Goal: Information Seeking & Learning: Learn about a topic

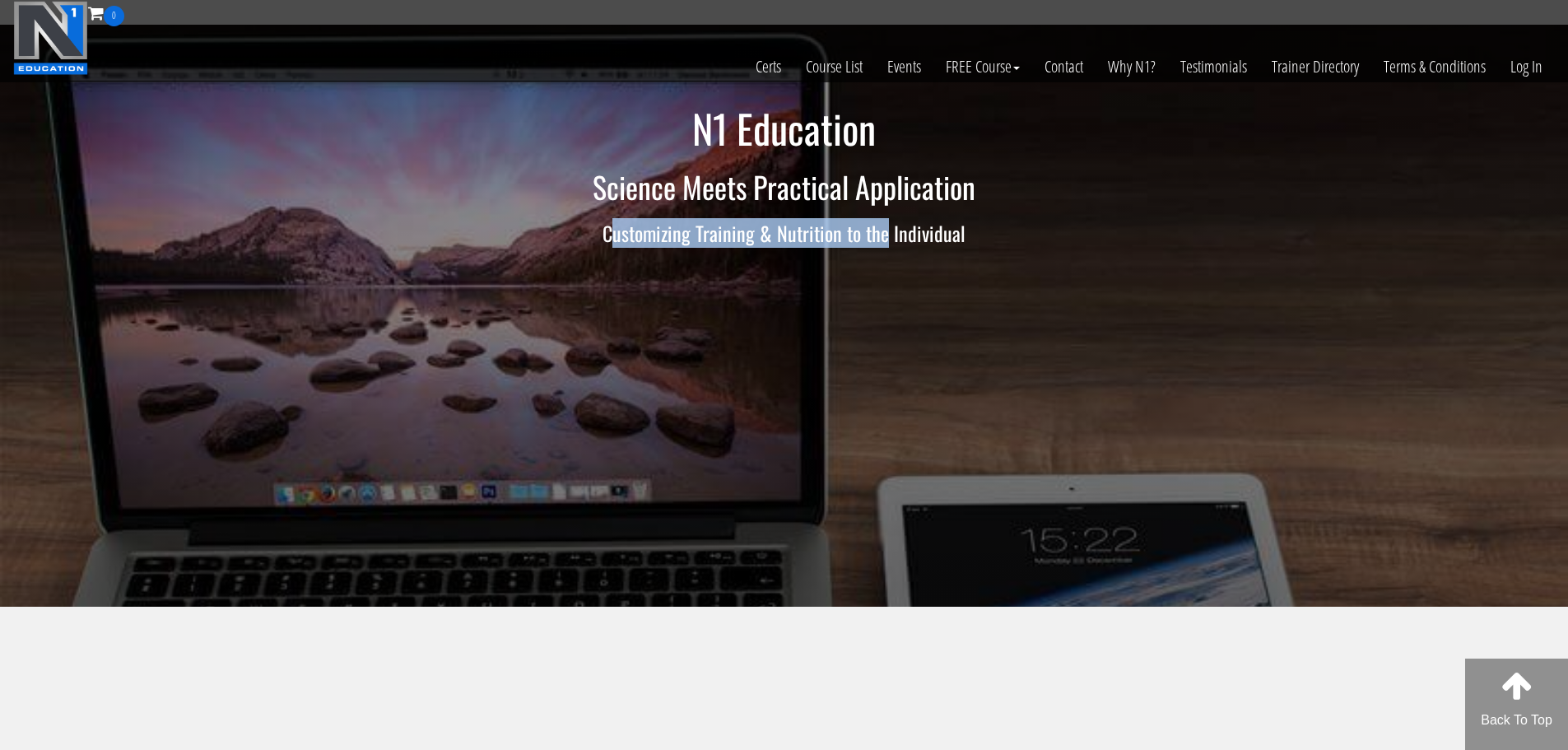
drag, startPoint x: 618, startPoint y: 234, endPoint x: 888, endPoint y: 228, distance: 270.1
click at [886, 227] on h3 "Customizing Training & Nutrition to the Individual" at bounding box center [784, 233] width 963 height 21
click at [888, 228] on h3 "Customizing Training & Nutrition to the Individual" at bounding box center [784, 233] width 963 height 21
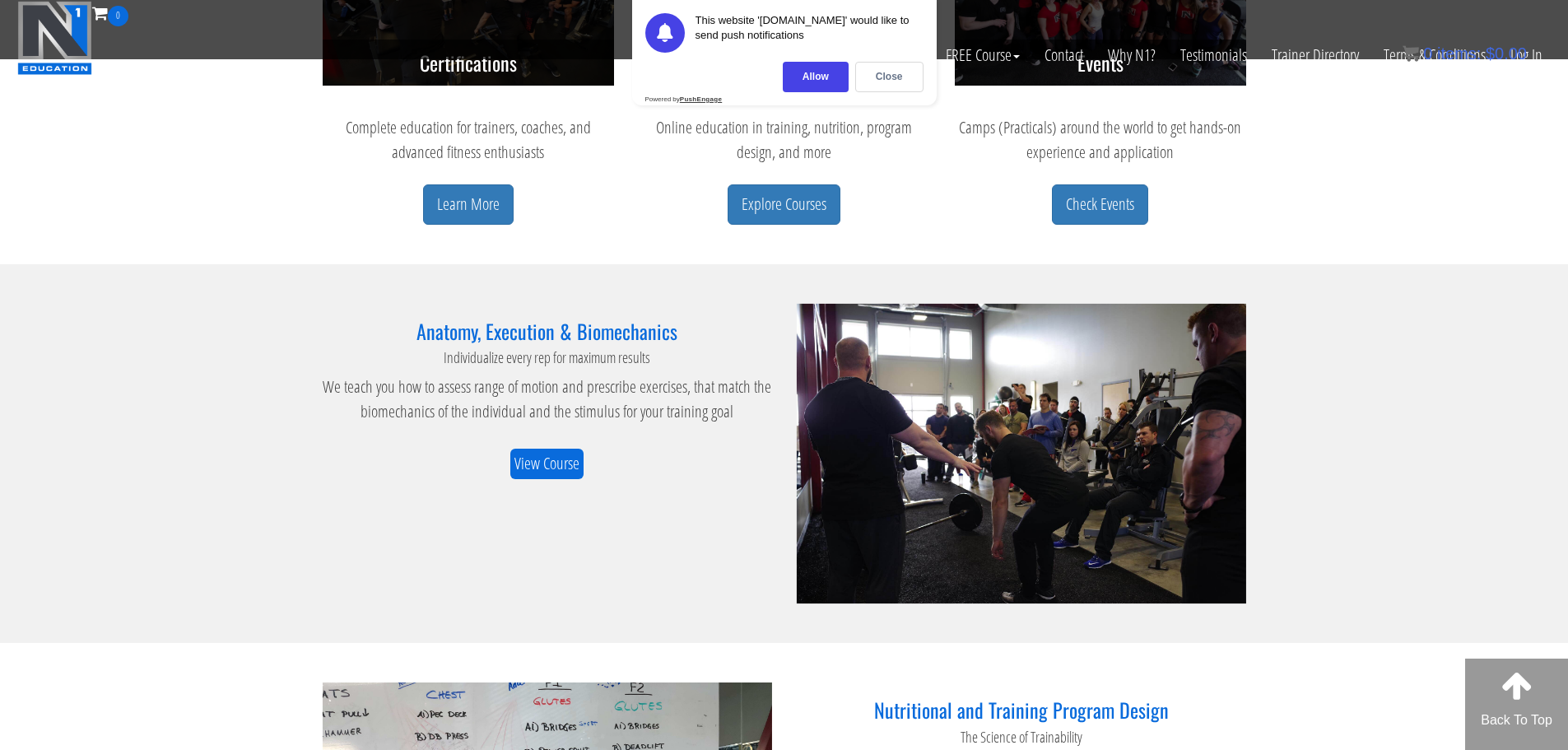
scroll to position [741, 0]
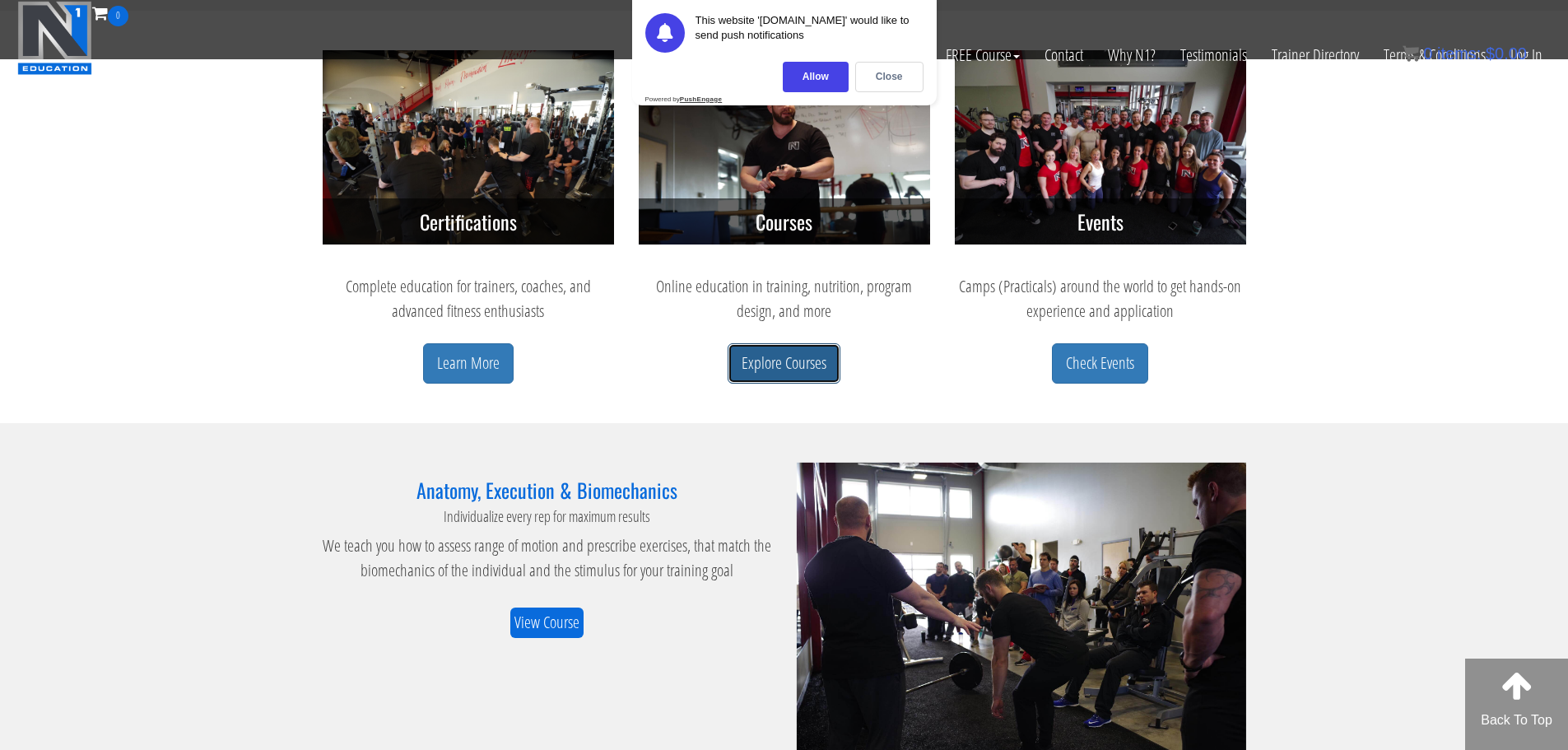
click at [775, 369] on link "Explore Courses" at bounding box center [784, 362] width 113 height 40
click at [776, 364] on link "Explore Courses" at bounding box center [784, 362] width 113 height 40
click at [874, 70] on div "Close" at bounding box center [889, 76] width 68 height 30
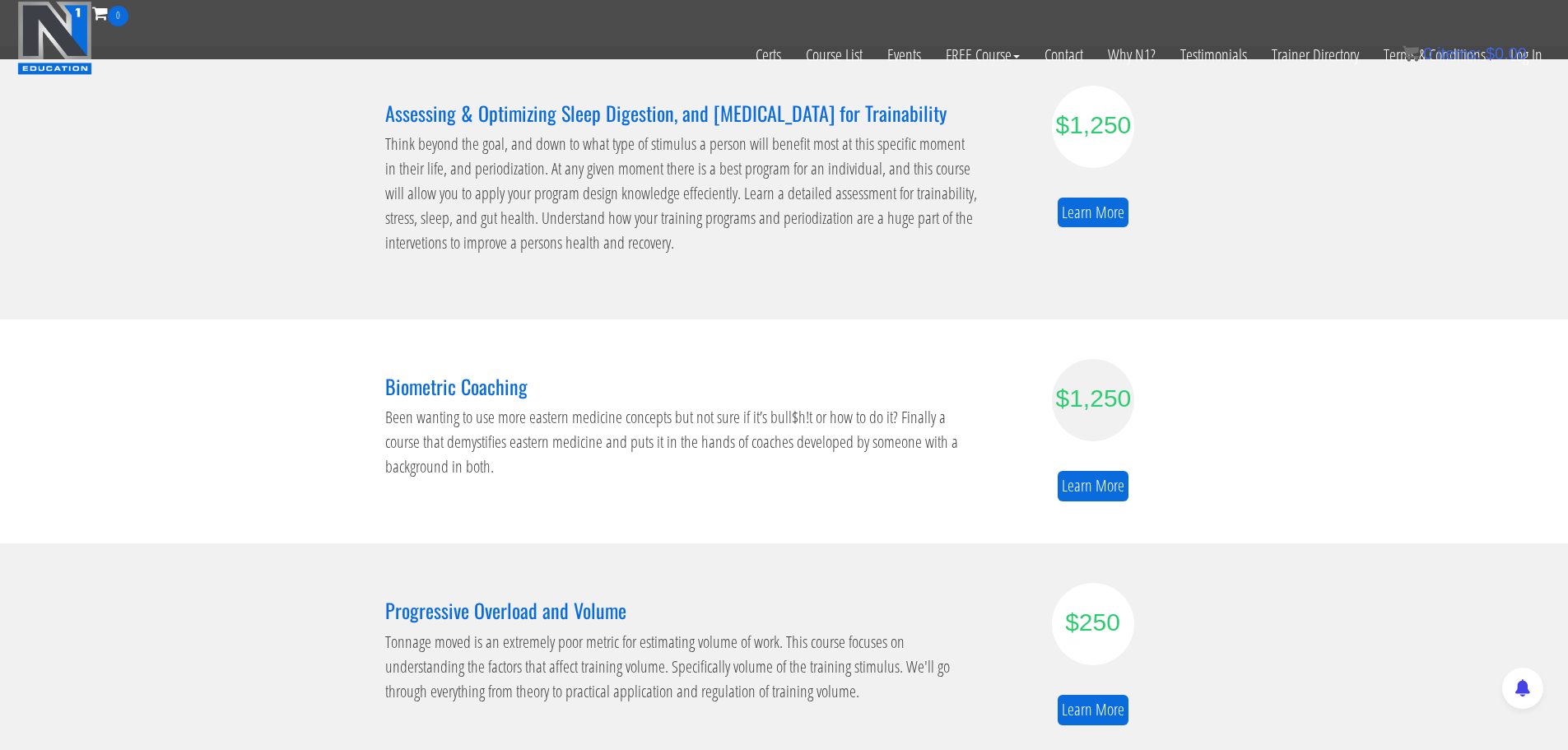
scroll to position [906, 0]
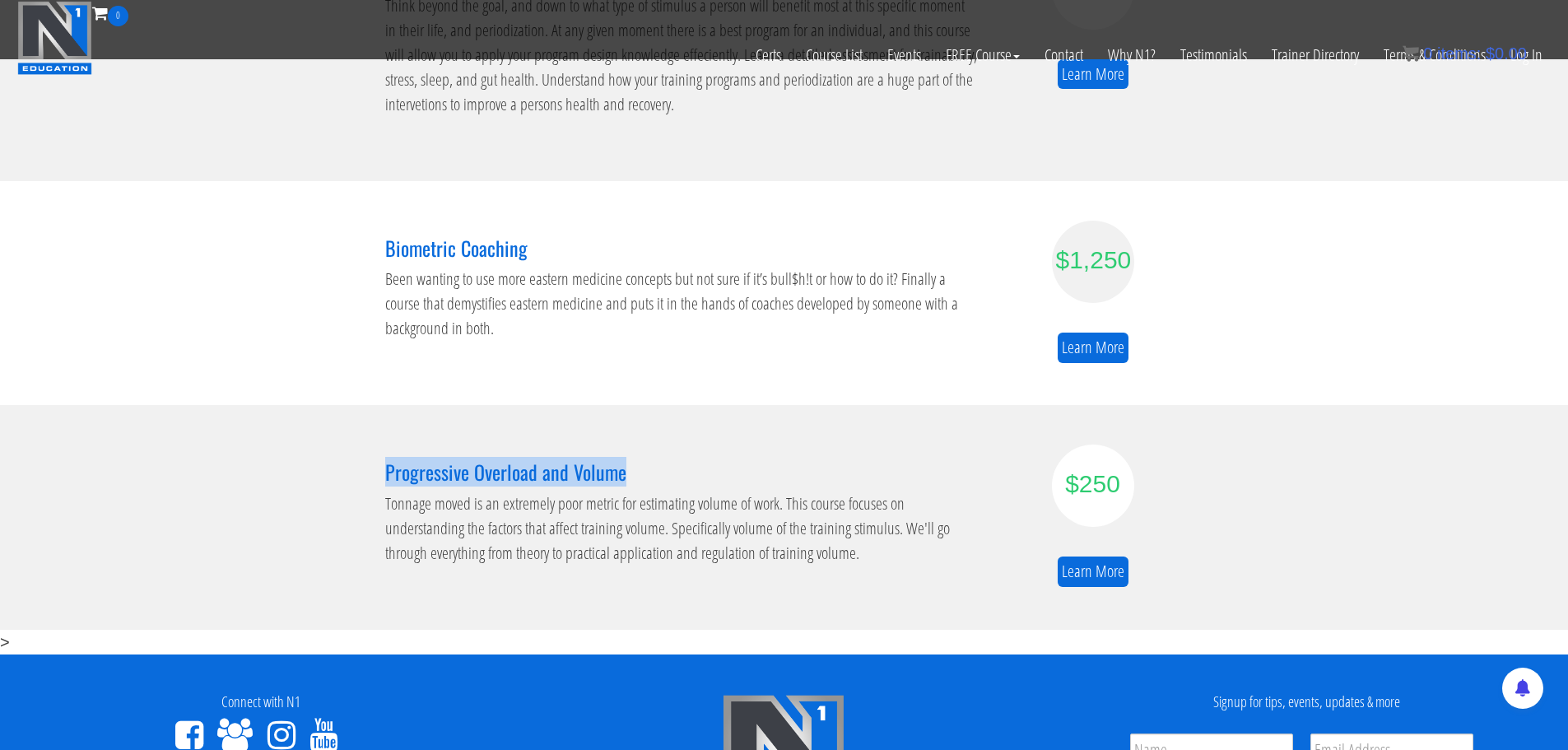
drag, startPoint x: 699, startPoint y: 474, endPoint x: 369, endPoint y: 457, distance: 330.4
click at [369, 457] on section "Progressive Overload and Volume Tonnage moved is an extremely poor metric for e…" at bounding box center [784, 517] width 1568 height 224
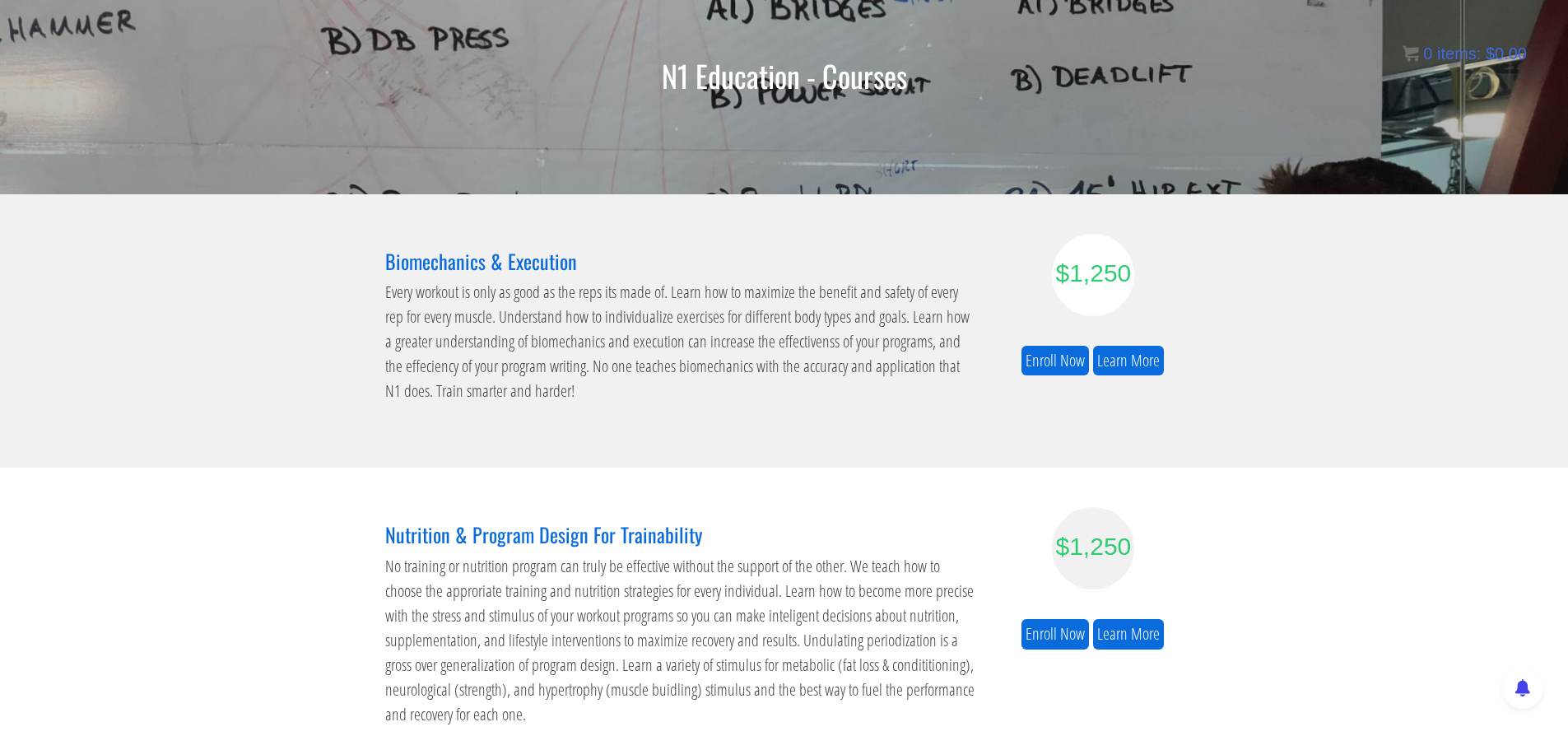
scroll to position [168, 0]
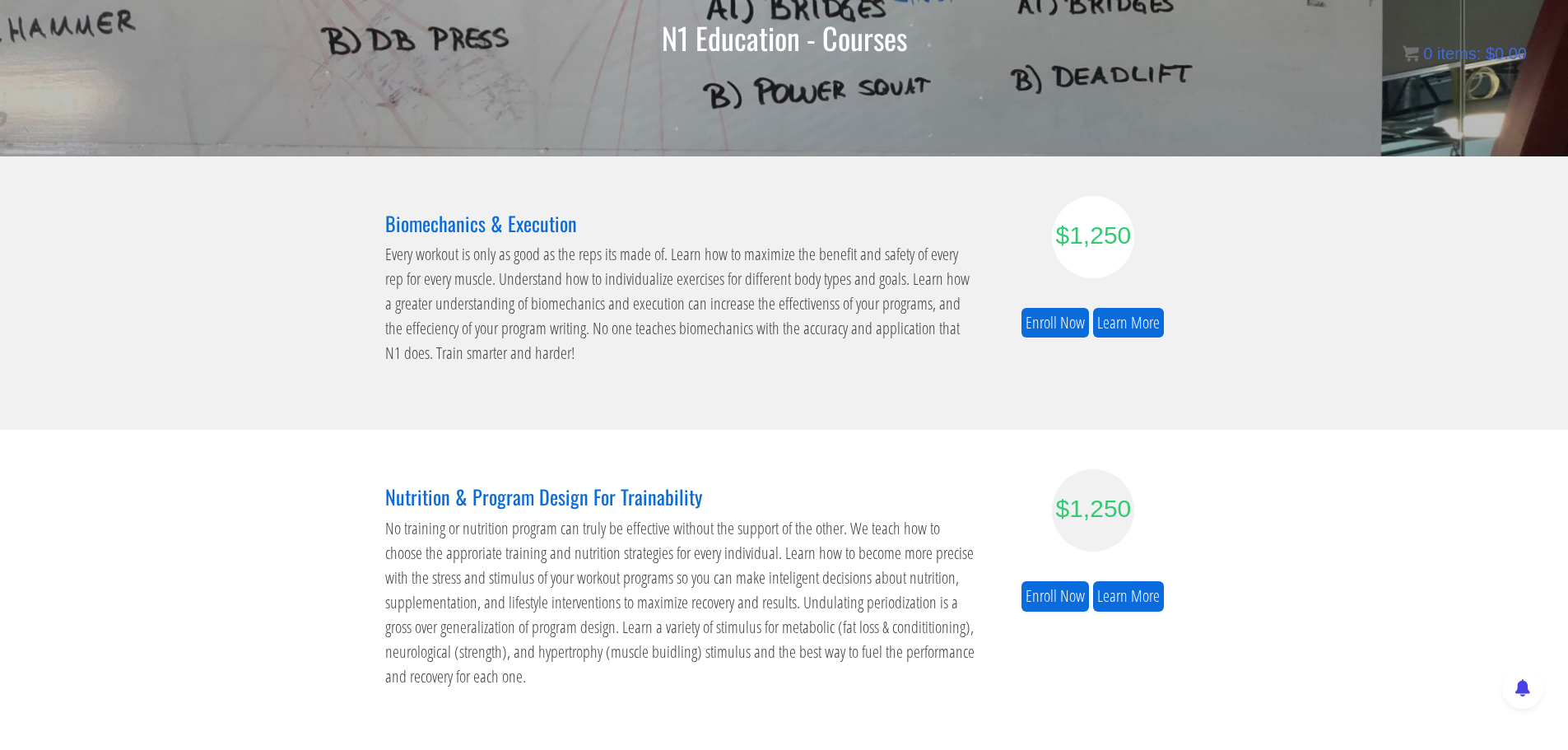
scroll to position [168, 0]
